Goal: Task Accomplishment & Management: Use online tool/utility

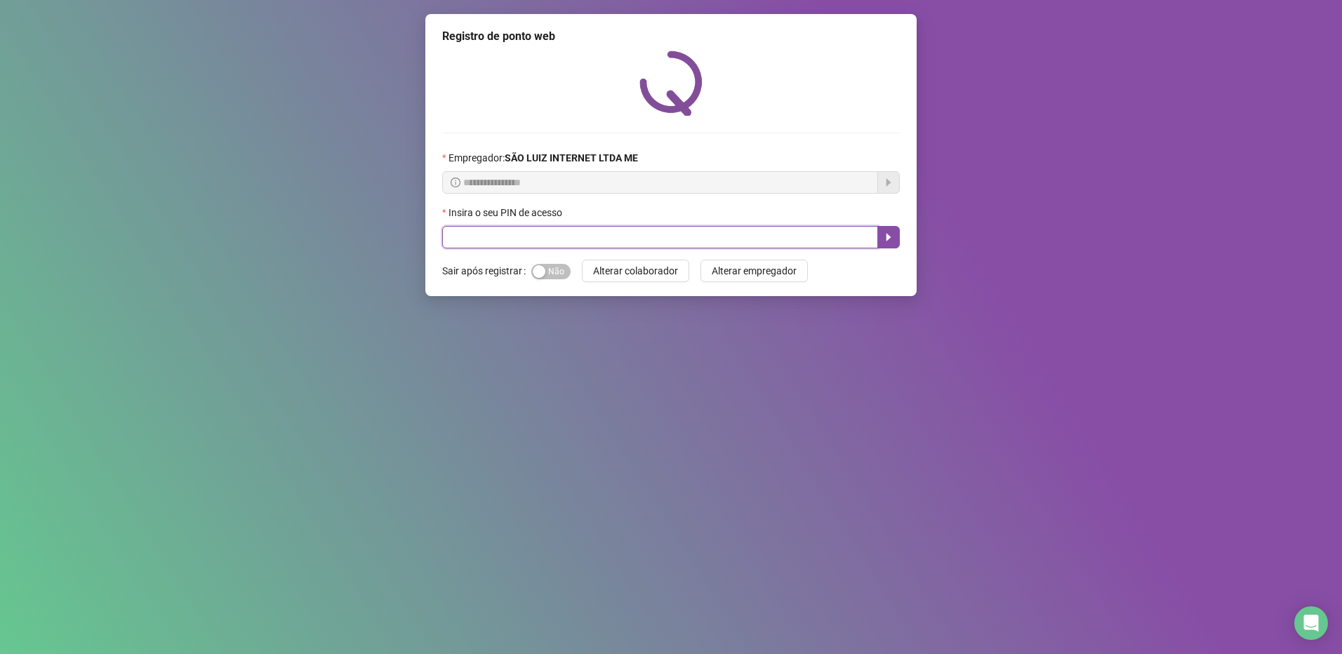
click at [562, 234] on input "text" at bounding box center [660, 237] width 436 height 22
type input "*****"
click at [883, 241] on icon "caret-right" at bounding box center [888, 237] width 11 height 11
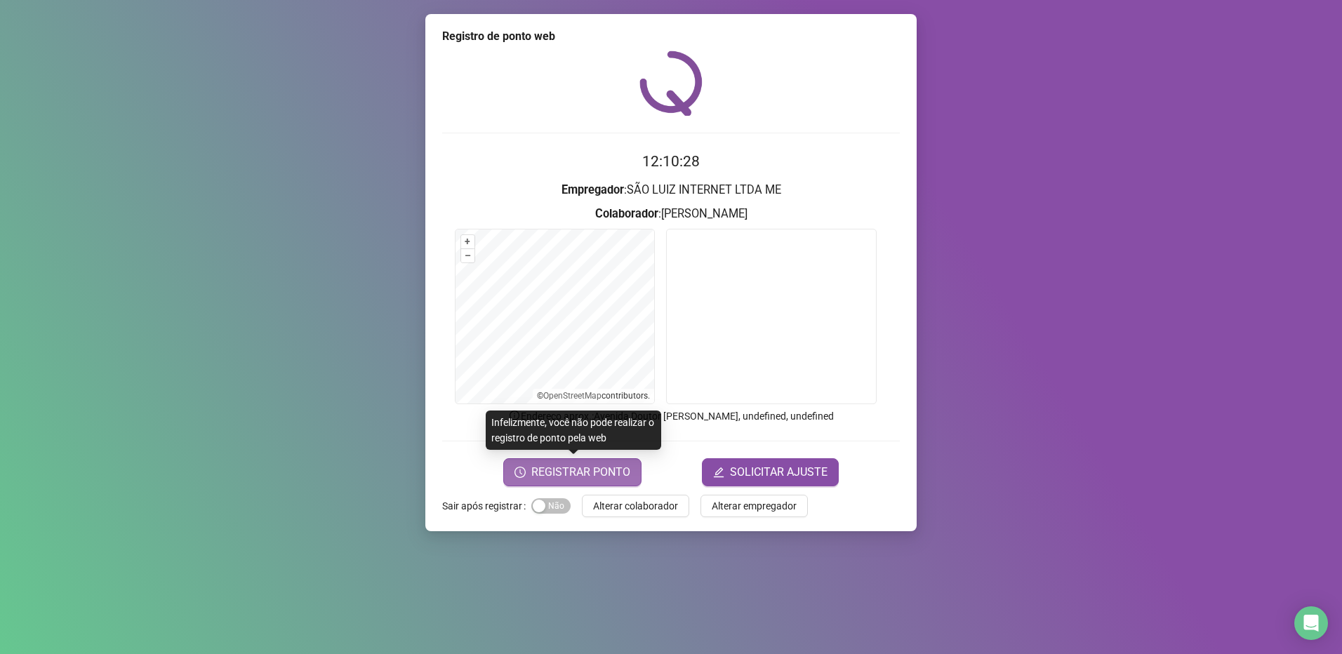
click at [587, 472] on span "REGISTRAR PONTO" at bounding box center [580, 472] width 99 height 17
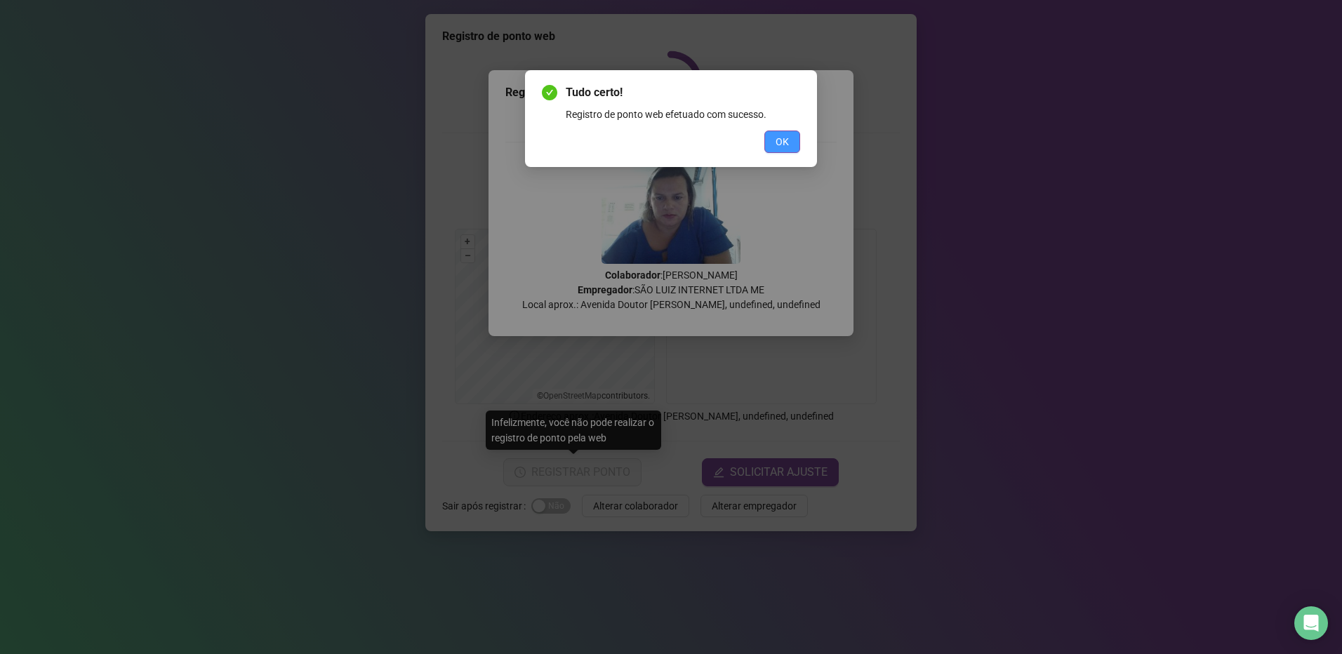
click at [785, 145] on span "OK" at bounding box center [782, 141] width 13 height 15
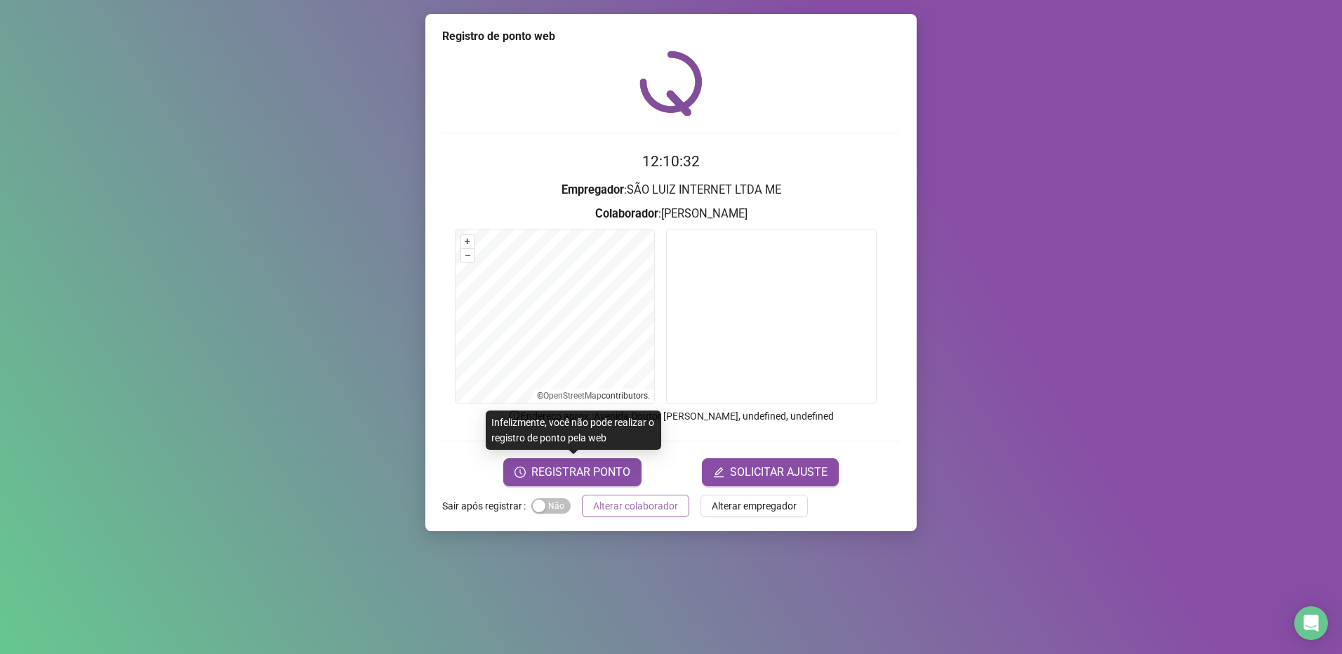
click at [639, 503] on span "Alterar colaborador" at bounding box center [635, 505] width 85 height 15
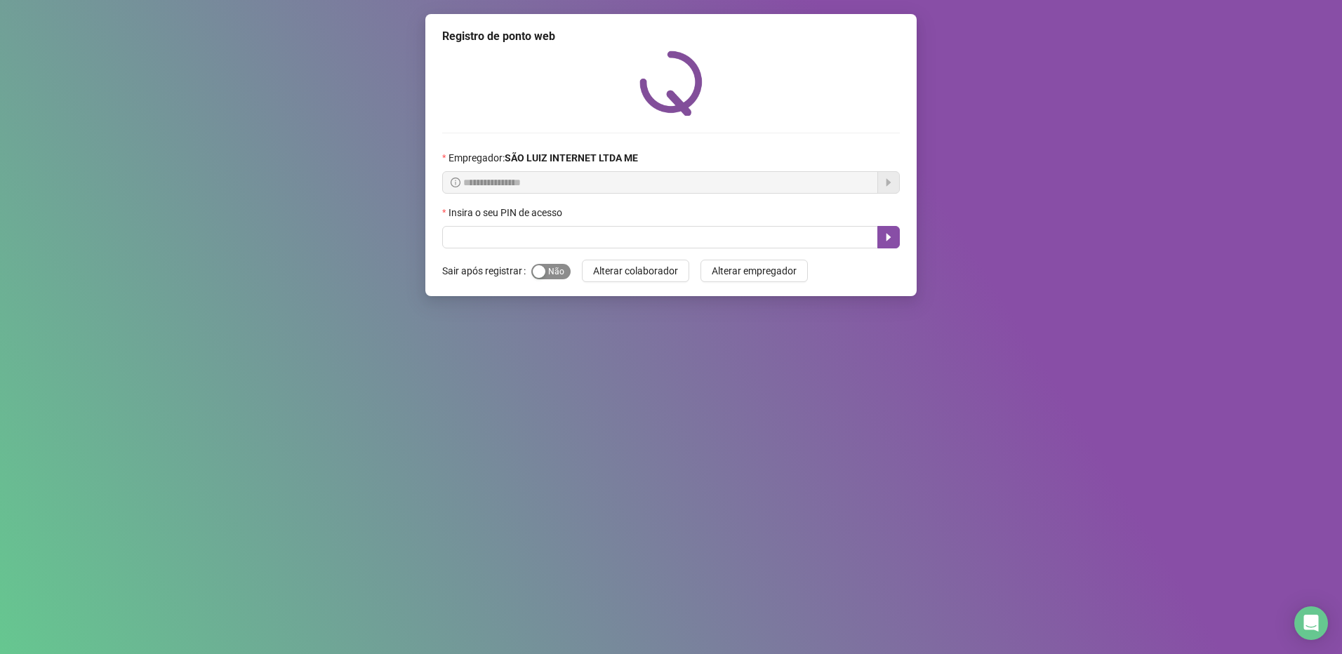
click at [549, 277] on span "Sim Não" at bounding box center [550, 271] width 39 height 15
click at [559, 234] on input "text" at bounding box center [660, 237] width 436 height 22
type input "*****"
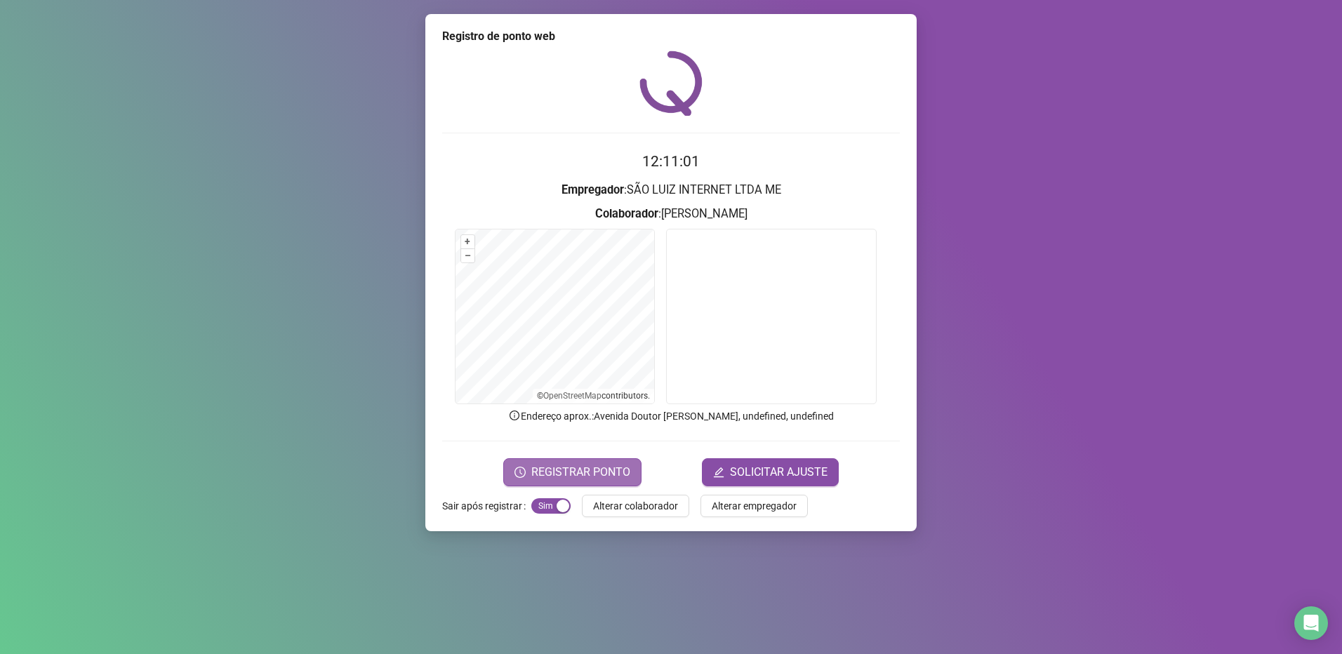
click at [591, 473] on span "REGISTRAR PONTO" at bounding box center [580, 472] width 99 height 17
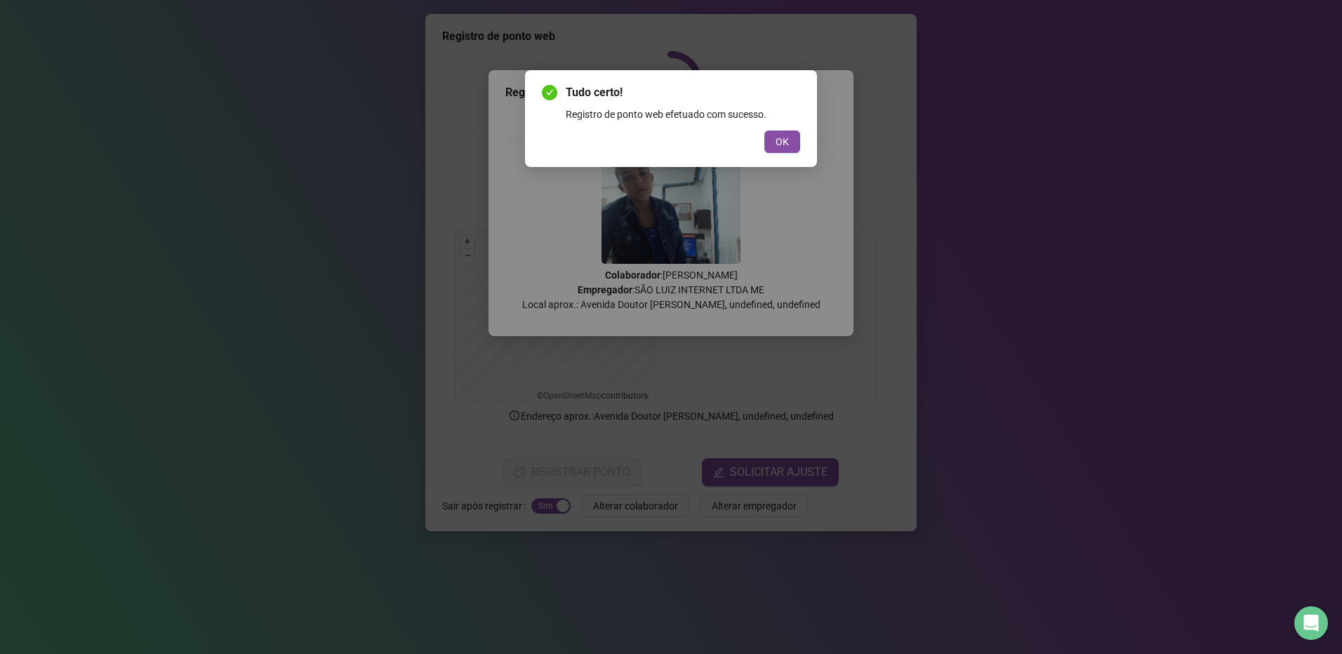
click at [801, 141] on div "Tudo certo! Registro de ponto web efetuado com sucesso. OK" at bounding box center [671, 118] width 292 height 97
click at [783, 139] on span "OK" at bounding box center [782, 141] width 13 height 15
